Goal: Task Accomplishment & Management: Manage account settings

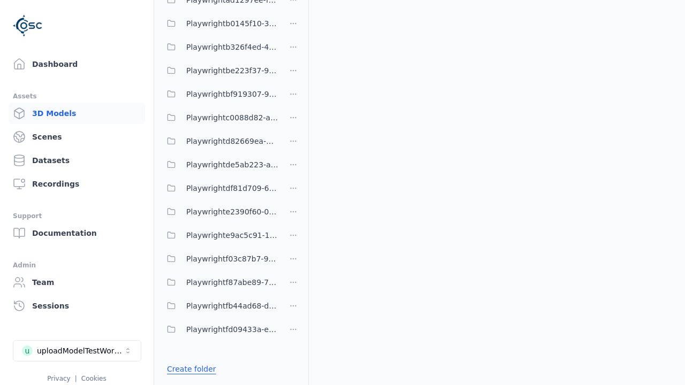
click at [189, 369] on link "Create folder" at bounding box center [191, 369] width 49 height 11
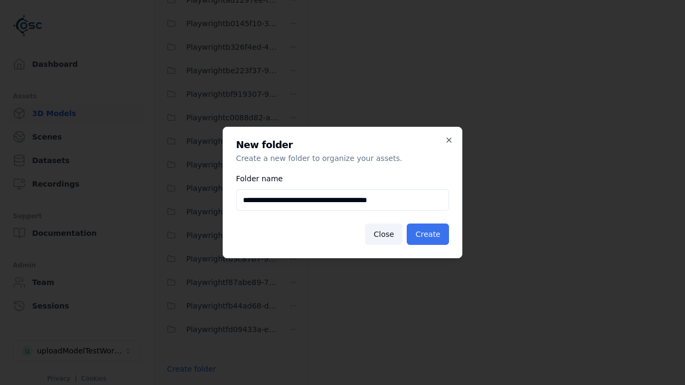
type input "**********"
click at [429, 234] on button "Create" at bounding box center [428, 234] width 42 height 21
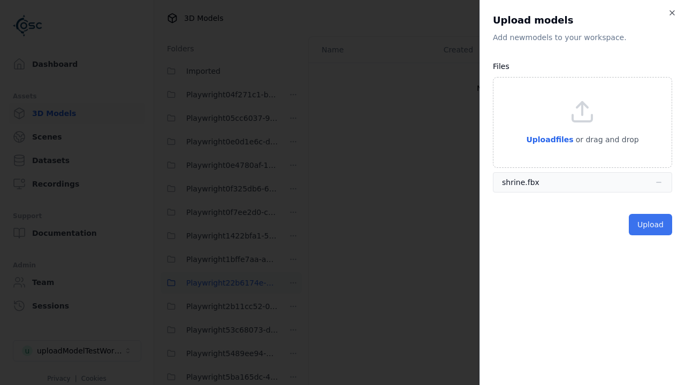
click at [651, 225] on button "Upload" at bounding box center [650, 224] width 43 height 21
